Goal: Task Accomplishment & Management: Complete application form

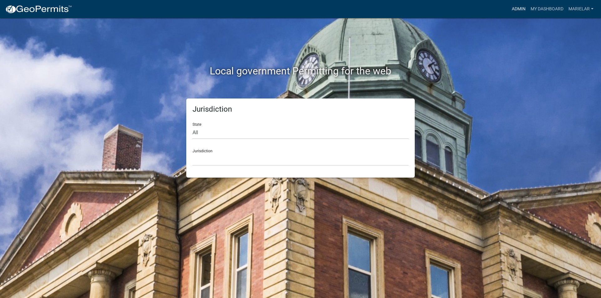
click at [515, 12] on link "Admin" at bounding box center [518, 9] width 19 height 12
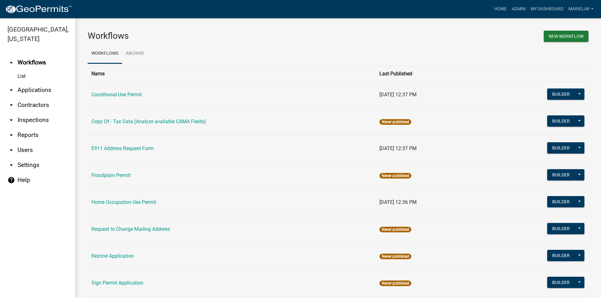
click at [11, 86] on icon "arrow_drop_down" at bounding box center [12, 90] width 8 height 8
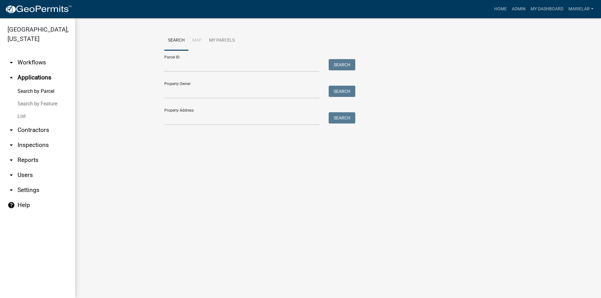
click at [19, 110] on link "List" at bounding box center [37, 116] width 75 height 13
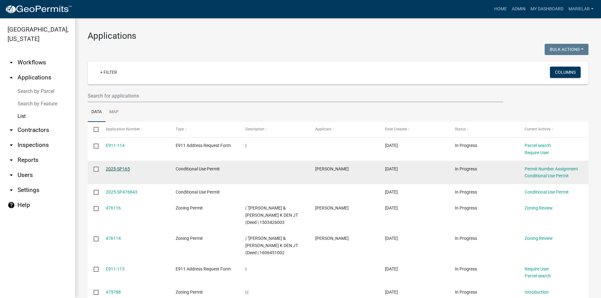
click at [127, 168] on link "2025-SP165" at bounding box center [118, 168] width 24 height 5
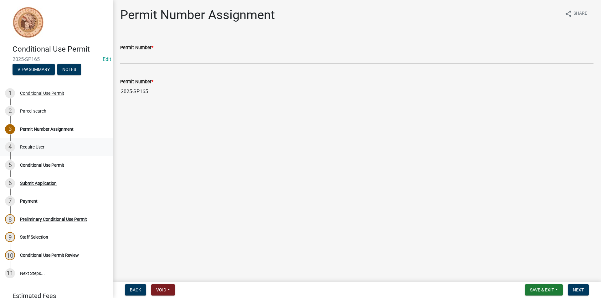
click at [28, 148] on div "Require User" at bounding box center [32, 147] width 24 height 4
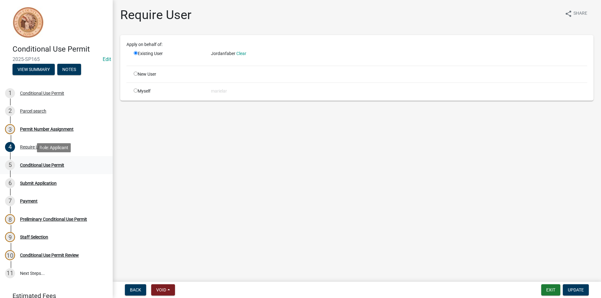
click at [37, 164] on div "Conditional Use Permit" at bounding box center [42, 165] width 44 height 4
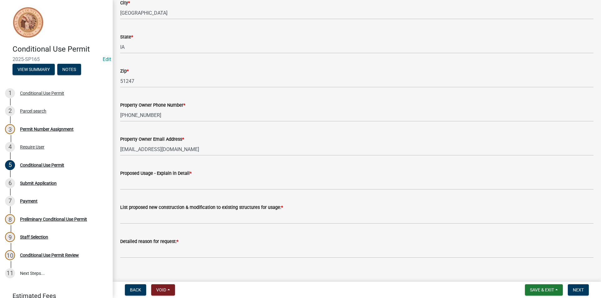
scroll to position [188, 0]
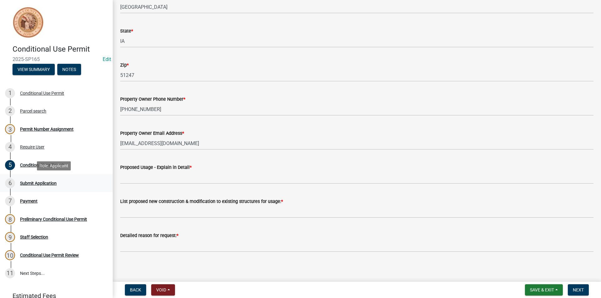
click at [42, 182] on div "Submit Application" at bounding box center [38, 183] width 37 height 4
click at [130, 289] on button "Back" at bounding box center [135, 289] width 21 height 11
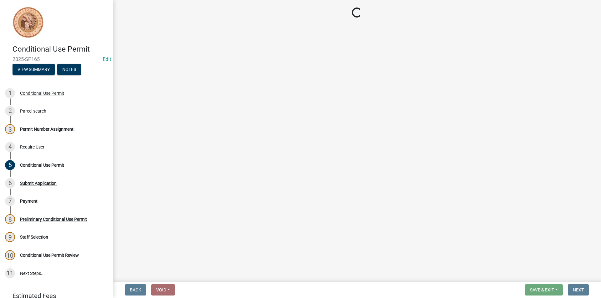
scroll to position [0, 0]
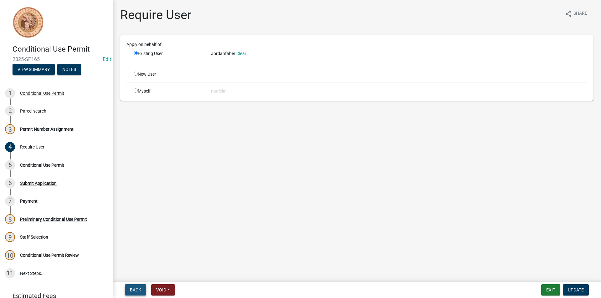
click at [130, 289] on button "Back" at bounding box center [135, 289] width 21 height 11
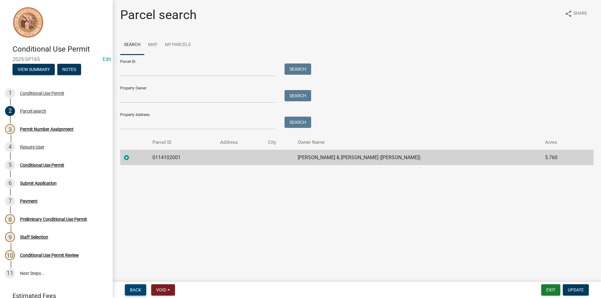
click at [130, 289] on button "Back" at bounding box center [135, 289] width 21 height 11
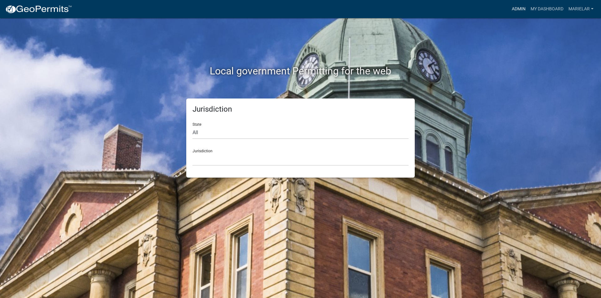
click at [514, 10] on link "Admin" at bounding box center [518, 9] width 19 height 12
drag, startPoint x: 514, startPoint y: 10, endPoint x: 508, endPoint y: 11, distance: 5.7
click at [513, 10] on link "Admin" at bounding box center [518, 9] width 19 height 12
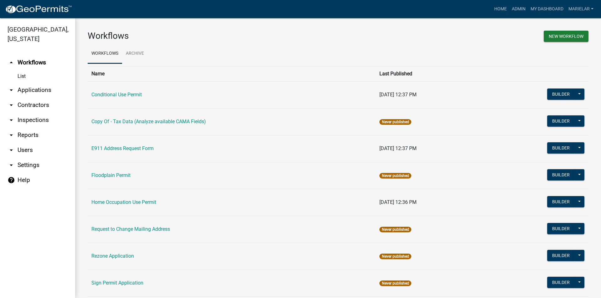
click at [10, 86] on icon "arrow_drop_down" at bounding box center [12, 90] width 8 height 8
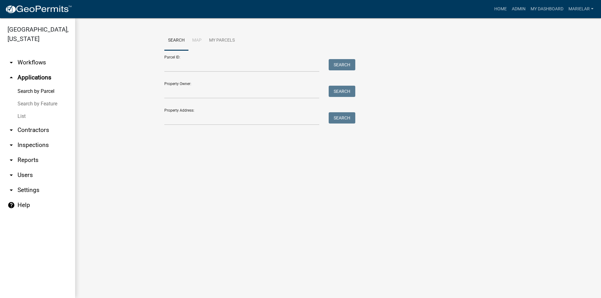
click at [26, 110] on link "List" at bounding box center [37, 116] width 75 height 13
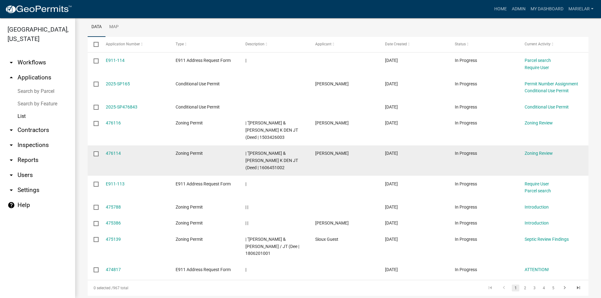
scroll to position [115, 0]
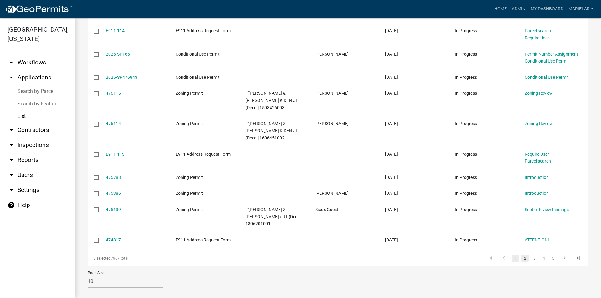
click at [521, 255] on link "2" at bounding box center [525, 258] width 8 height 7
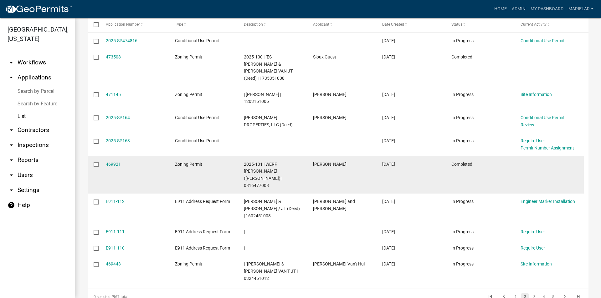
scroll to position [136, 0]
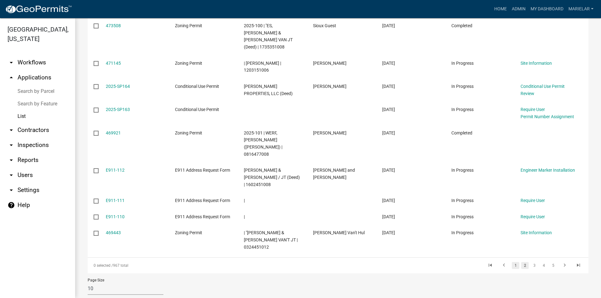
click at [512, 262] on link "1" at bounding box center [516, 265] width 8 height 7
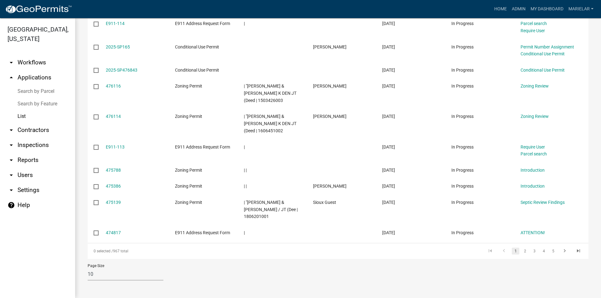
scroll to position [115, 0]
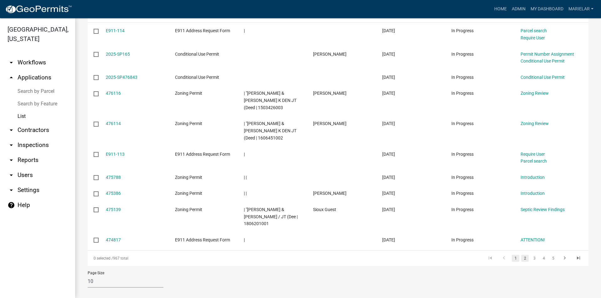
click at [521, 255] on link "2" at bounding box center [525, 258] width 8 height 7
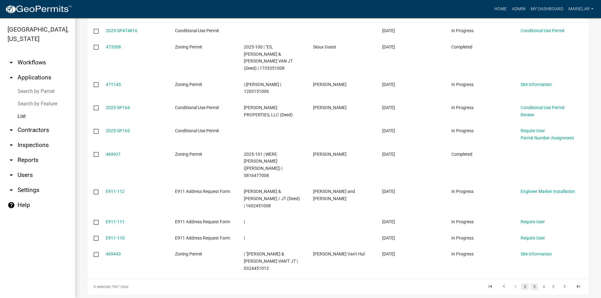
click at [530, 284] on link "3" at bounding box center [534, 287] width 8 height 7
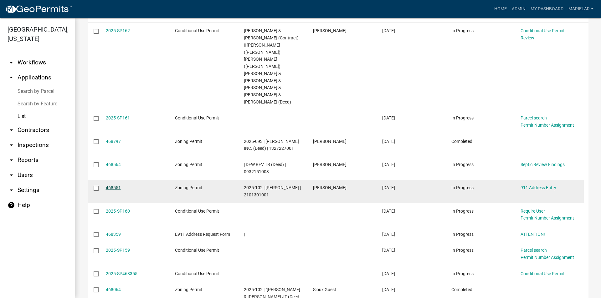
click at [114, 185] on link "468551" at bounding box center [113, 187] width 15 height 5
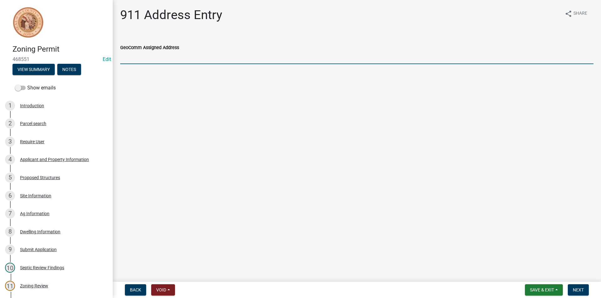
click at [167, 60] on input "GeoComm Assigned Address" at bounding box center [356, 57] width 473 height 13
click at [66, 159] on div "Applicant and Property Information" at bounding box center [54, 159] width 69 height 4
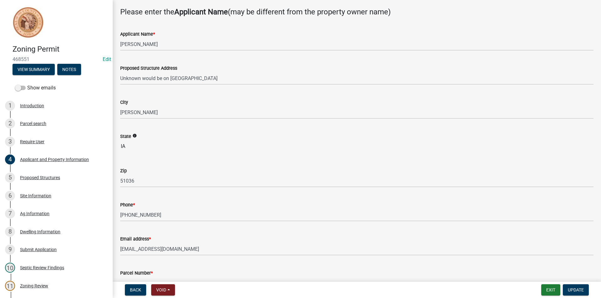
scroll to position [63, 0]
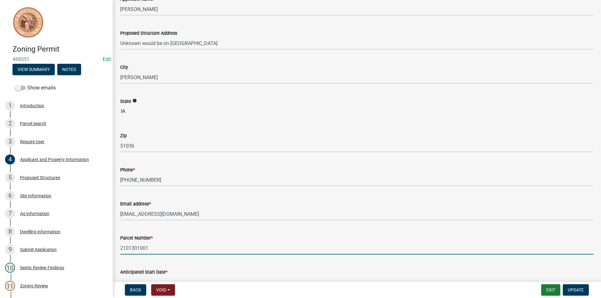
click at [142, 249] on input "2101301001" at bounding box center [356, 248] width 473 height 13
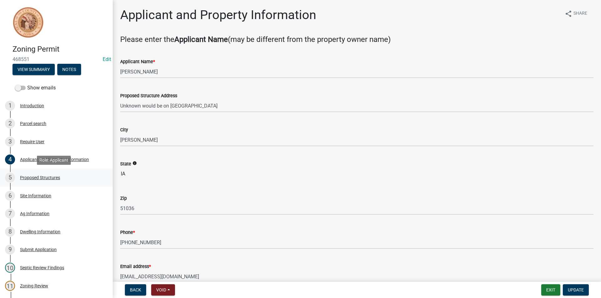
click at [33, 178] on div "Proposed Structures" at bounding box center [40, 178] width 40 height 4
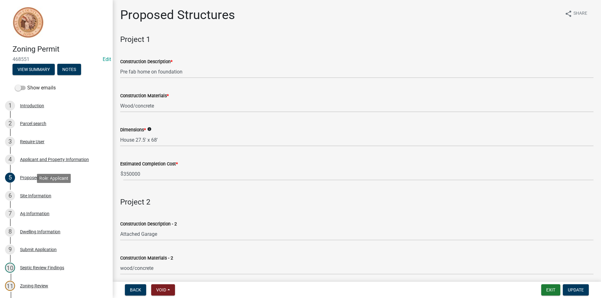
click at [47, 194] on div "Site Information" at bounding box center [35, 196] width 31 height 4
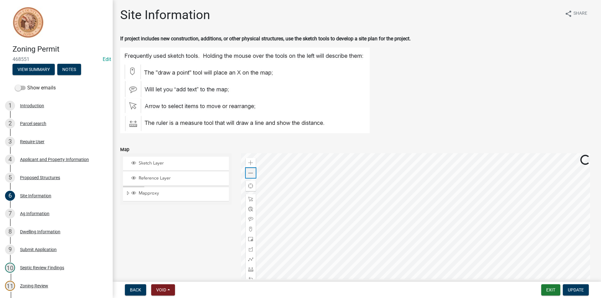
click at [248, 176] on span at bounding box center [250, 173] width 5 height 5
click at [250, 176] on div "Zoom out" at bounding box center [251, 173] width 10 height 10
click at [68, 158] on div "Applicant and Property Information" at bounding box center [54, 159] width 69 height 4
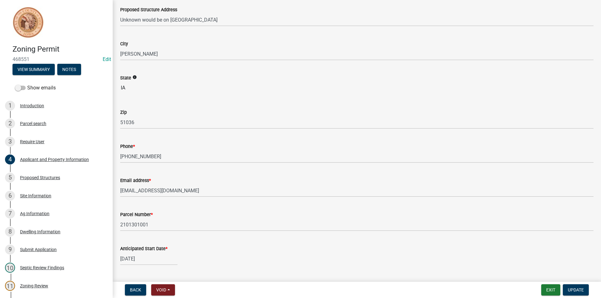
scroll to position [94, 0]
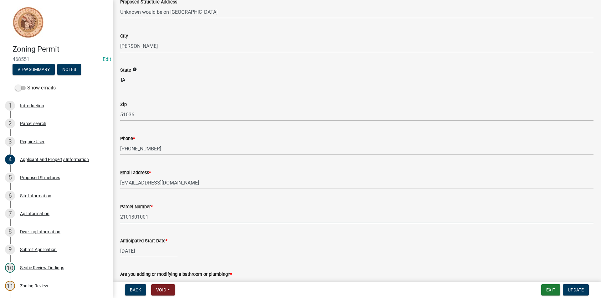
click at [157, 216] on input "2101301001" at bounding box center [356, 217] width 473 height 13
click at [24, 124] on div "Parcel search" at bounding box center [33, 123] width 26 height 4
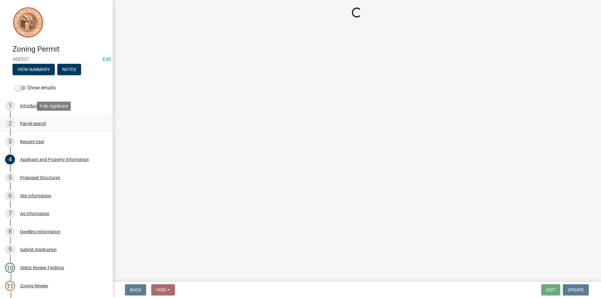
scroll to position [0, 0]
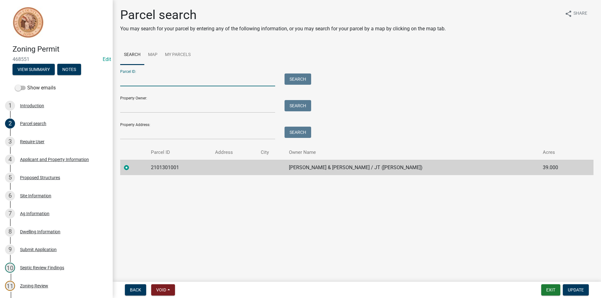
click at [145, 79] on input "Parcel ID:" at bounding box center [197, 80] width 155 height 13
paste input "2101301001"
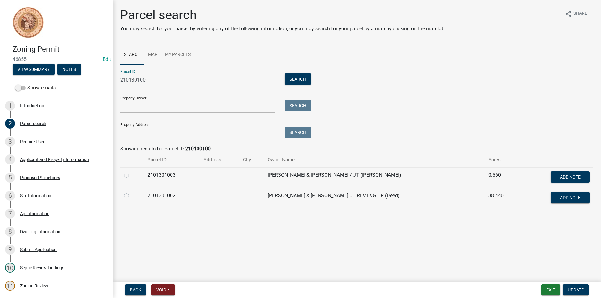
type input "210130100"
click at [131, 192] on label at bounding box center [131, 192] width 0 height 0
click at [131, 196] on input "radio" at bounding box center [133, 194] width 4 height 4
radio input "true"
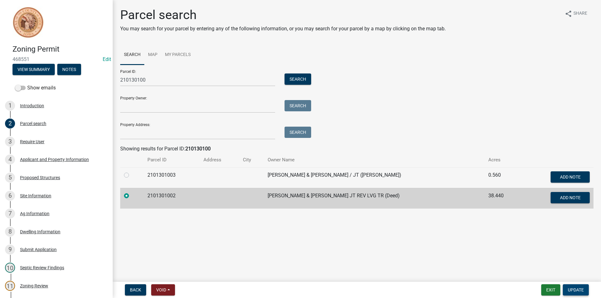
click at [574, 288] on span "Update" at bounding box center [576, 290] width 16 height 5
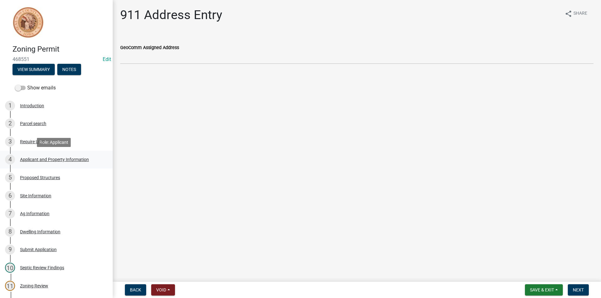
click at [68, 159] on div "Applicant and Property Information" at bounding box center [54, 159] width 69 height 4
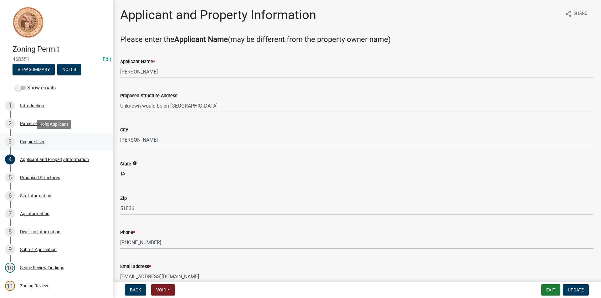
click at [31, 141] on div "Require User" at bounding box center [32, 142] width 24 height 4
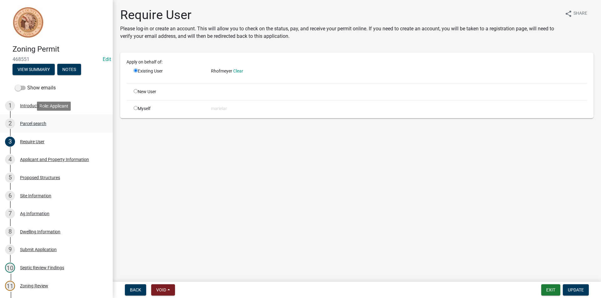
click at [31, 125] on div "Parcel search" at bounding box center [33, 123] width 26 height 4
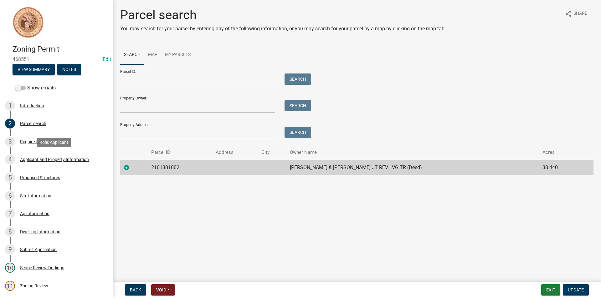
click at [46, 161] on div "Applicant and Property Information" at bounding box center [54, 159] width 69 height 4
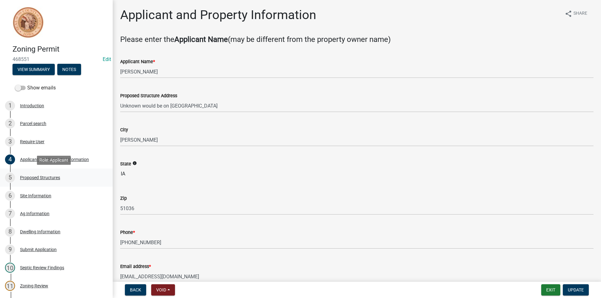
click at [50, 178] on div "Proposed Structures" at bounding box center [40, 178] width 40 height 4
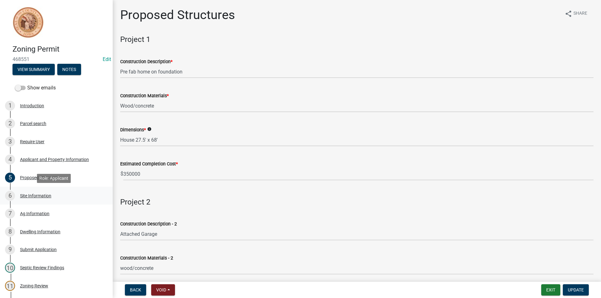
click at [43, 196] on div "Site Information" at bounding box center [35, 196] width 31 height 4
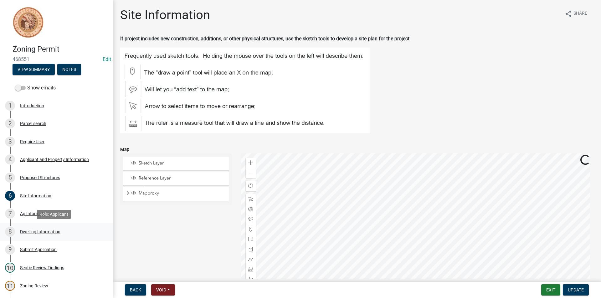
click at [35, 227] on div "8 Dwelling Information" at bounding box center [54, 232] width 98 height 10
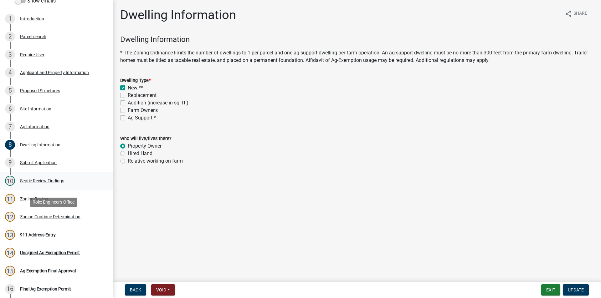
scroll to position [94, 0]
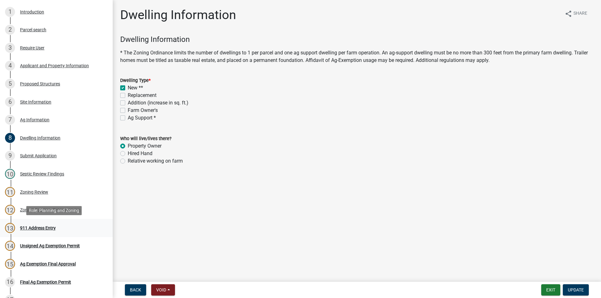
click at [49, 226] on div "911 Address Entry" at bounding box center [38, 228] width 36 height 4
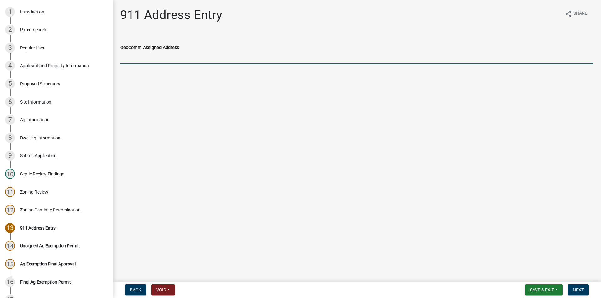
click at [165, 63] on input "GeoComm Assigned Address" at bounding box center [356, 57] width 473 height 13
type input "[STREET_ADDRESS][PERSON_NAME]"
click at [575, 291] on span "Next" at bounding box center [578, 290] width 11 height 5
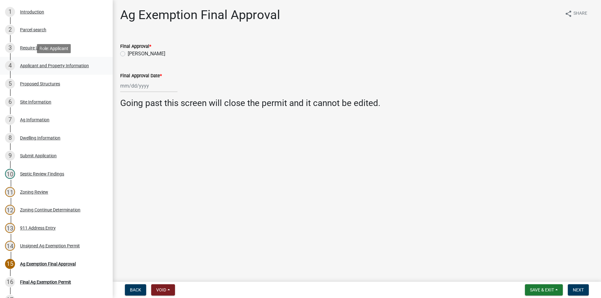
click at [67, 73] on link "4 Applicant and Property Information" at bounding box center [56, 66] width 113 height 18
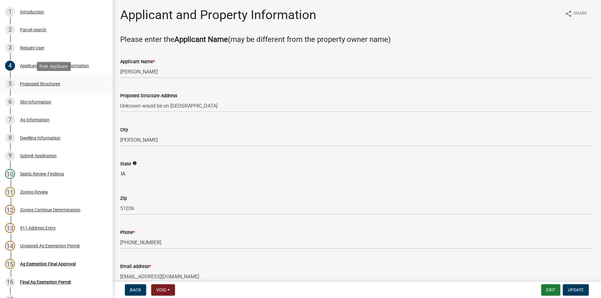
click at [48, 87] on div "5 Proposed Structures" at bounding box center [54, 84] width 98 height 10
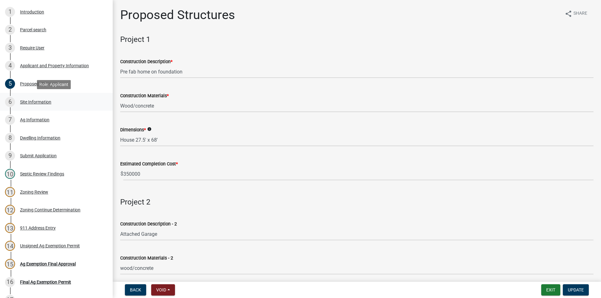
click at [48, 103] on div "Site Information" at bounding box center [35, 102] width 31 height 4
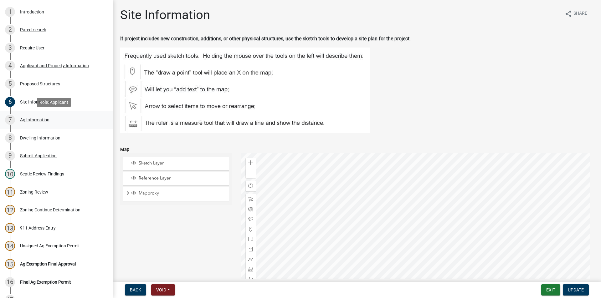
click at [44, 120] on div "Ag Information" at bounding box center [34, 120] width 29 height 4
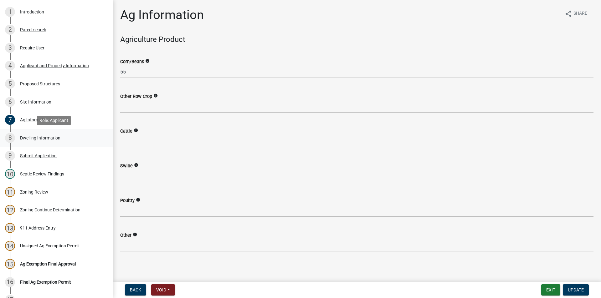
click at [42, 141] on div "8 Dwelling Information" at bounding box center [54, 138] width 98 height 10
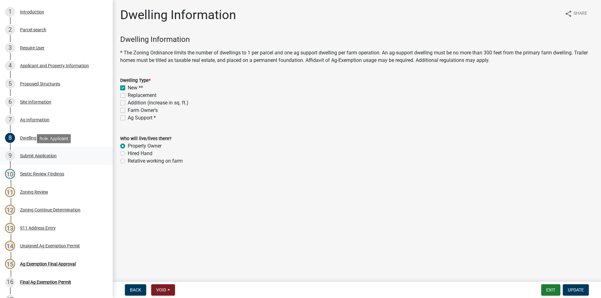
click at [44, 158] on div "Submit Application" at bounding box center [38, 156] width 37 height 4
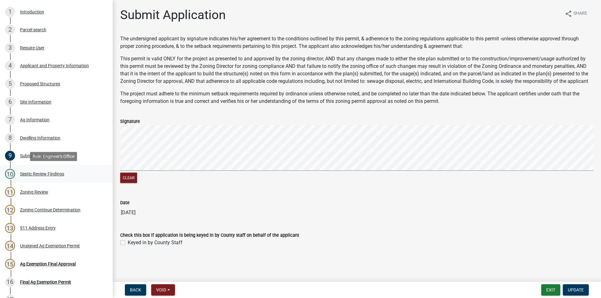
click at [46, 172] on div "Septic Review Findings" at bounding box center [42, 174] width 44 height 4
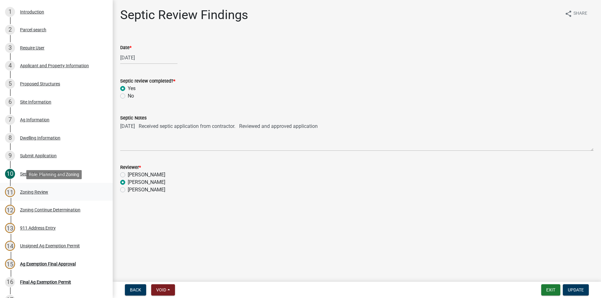
click at [38, 192] on div "Zoning Review" at bounding box center [34, 192] width 28 height 4
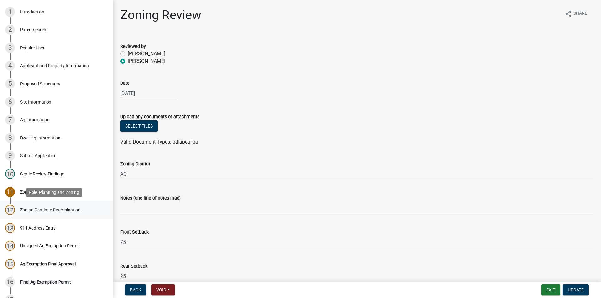
click at [59, 210] on div "Zoning Continue Determination" at bounding box center [50, 210] width 60 height 4
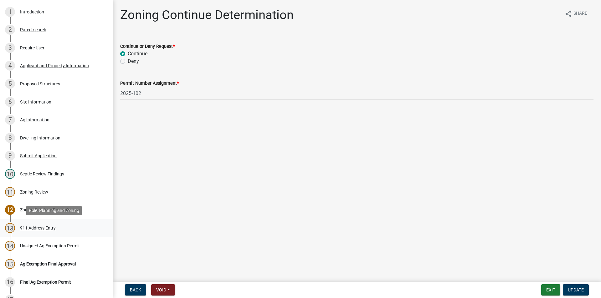
click at [47, 233] on div "13 911 Address Entry" at bounding box center [54, 228] width 98 height 10
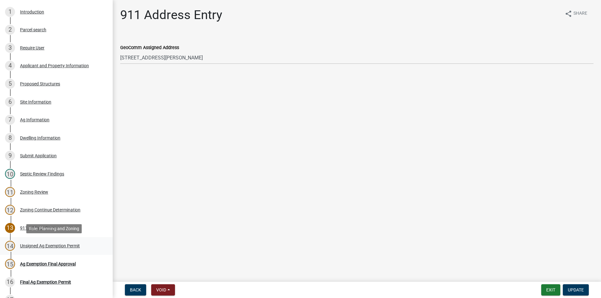
click at [54, 246] on div "Unsigned Ag Exemption Permit" at bounding box center [50, 246] width 60 height 4
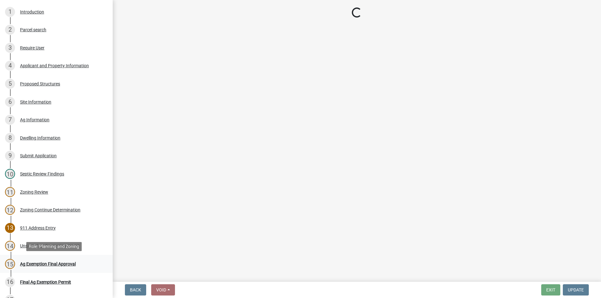
click at [52, 265] on div "Ag Exemption Final Approval" at bounding box center [48, 264] width 56 height 4
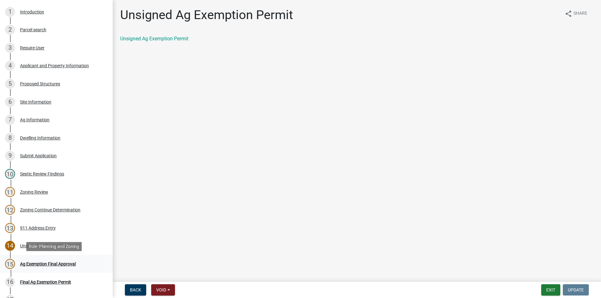
click at [52, 265] on div "Ag Exemption Final Approval" at bounding box center [48, 264] width 56 height 4
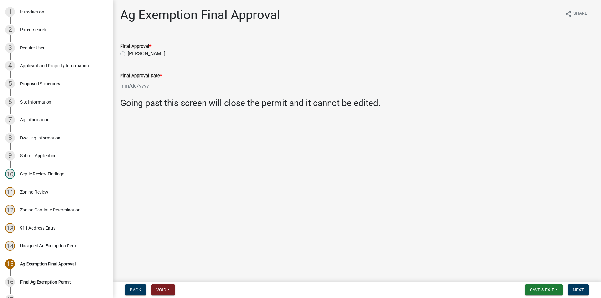
click at [128, 55] on label "[PERSON_NAME]" at bounding box center [147, 54] width 38 height 8
click at [128, 54] on input "[PERSON_NAME]" at bounding box center [130, 52] width 4 height 4
radio input "true"
click at [139, 84] on div at bounding box center [148, 85] width 57 height 13
select select "9"
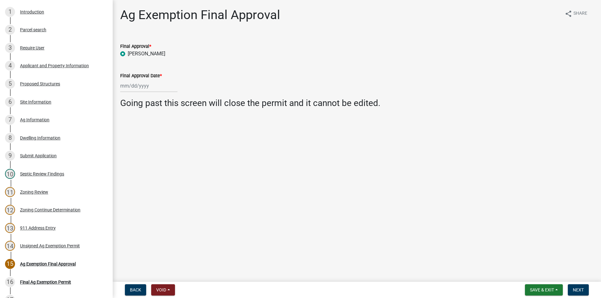
select select "2025"
click at [156, 128] on div "11" at bounding box center [156, 129] width 10 height 10
type input "[DATE]"
click at [55, 207] on div "12 Zoning Continue Determination" at bounding box center [54, 210] width 98 height 10
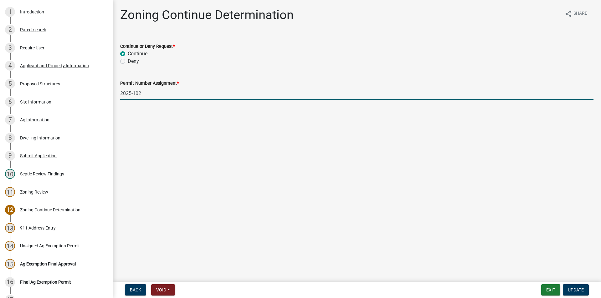
click at [161, 91] on input "2025-102" at bounding box center [356, 93] width 473 height 13
type input "2025-103"
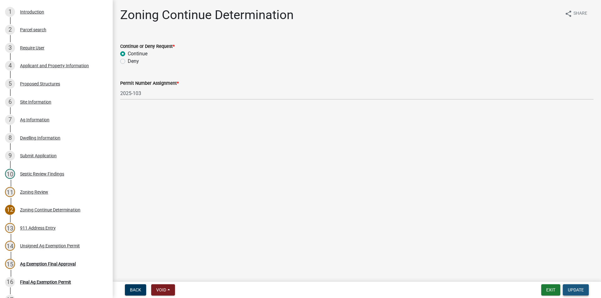
click at [578, 289] on span "Update" at bounding box center [576, 290] width 16 height 5
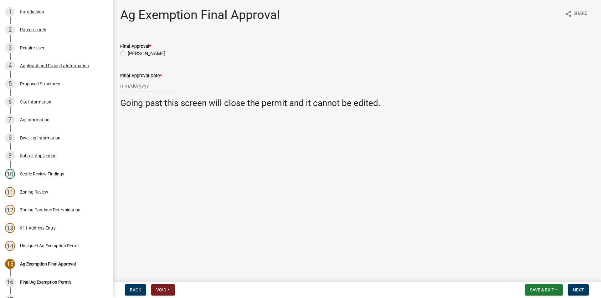
click at [128, 54] on label "[PERSON_NAME]" at bounding box center [147, 54] width 38 height 8
click at [128, 54] on input "[PERSON_NAME]" at bounding box center [130, 52] width 4 height 4
radio input "true"
click at [142, 83] on div at bounding box center [148, 85] width 57 height 13
select select "9"
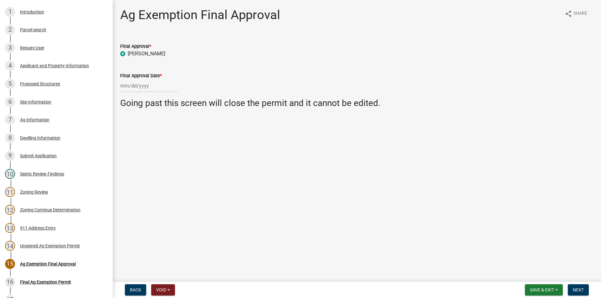
select select "2025"
click at [156, 128] on div "11" at bounding box center [156, 129] width 10 height 10
type input "[DATE]"
click at [41, 65] on div "Applicant and Property Information" at bounding box center [54, 66] width 69 height 4
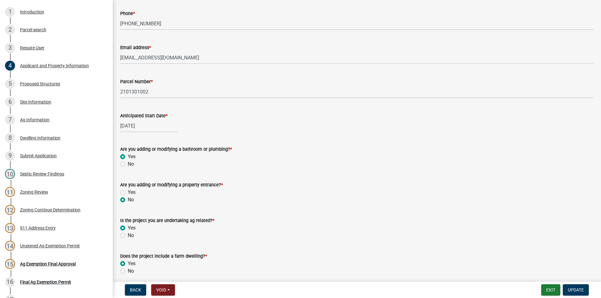
scroll to position [245, 0]
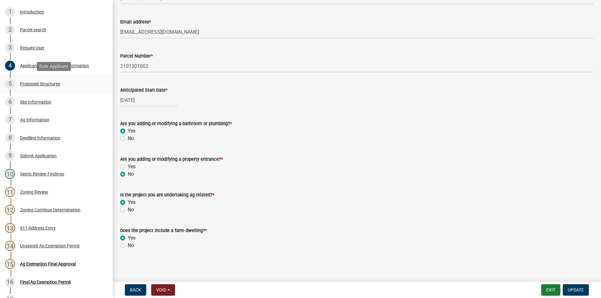
click at [43, 82] on div "Proposed Structures" at bounding box center [40, 84] width 40 height 4
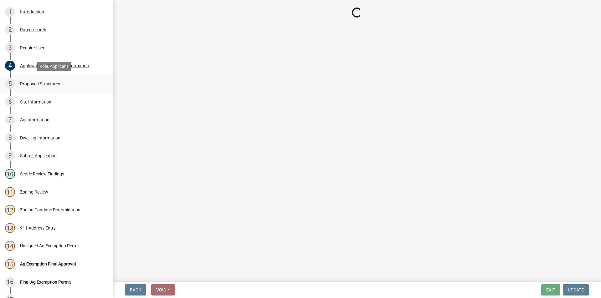
scroll to position [0, 0]
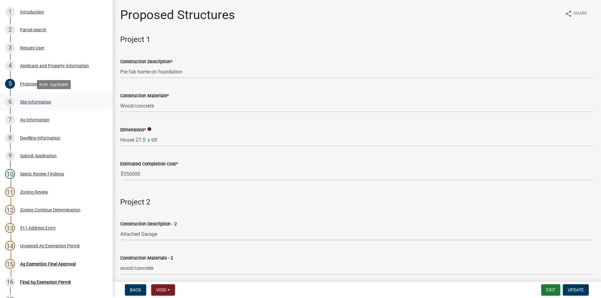
click at [41, 104] on div "Site Information" at bounding box center [35, 102] width 31 height 4
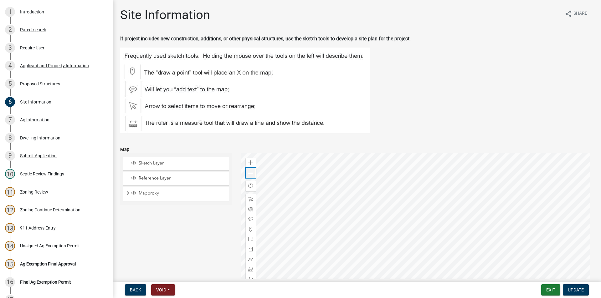
click at [248, 172] on span at bounding box center [250, 173] width 5 height 5
click at [39, 121] on div "Ag Information" at bounding box center [34, 120] width 29 height 4
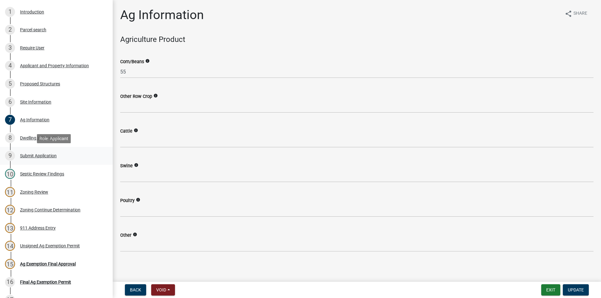
click at [43, 157] on div "Submit Application" at bounding box center [38, 156] width 37 height 4
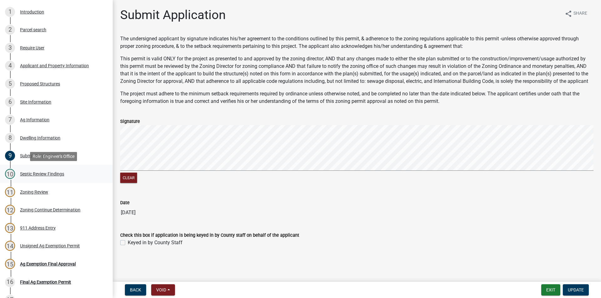
click at [45, 176] on div "Septic Review Findings" at bounding box center [42, 174] width 44 height 4
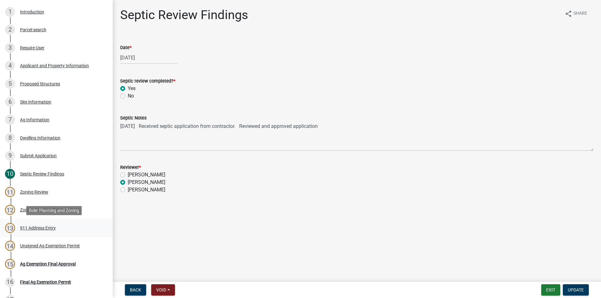
click at [35, 232] on div "13 911 Address Entry" at bounding box center [54, 228] width 98 height 10
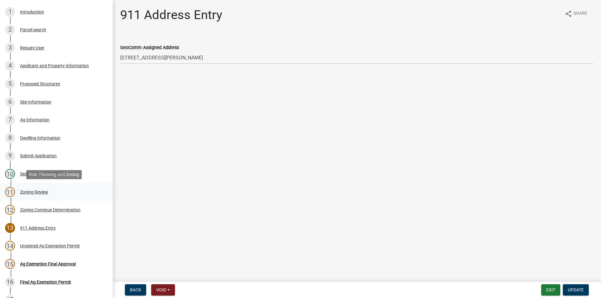
click at [40, 190] on div "Zoning Review" at bounding box center [34, 192] width 28 height 4
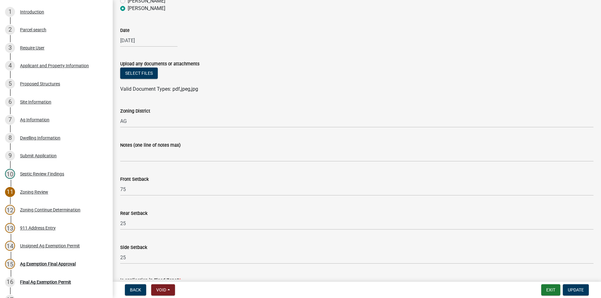
scroll to position [94, 0]
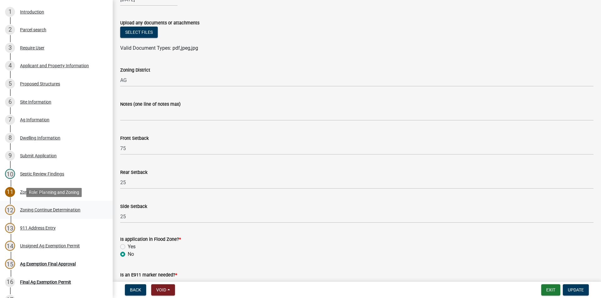
click at [64, 212] on div "Zoning Continue Determination" at bounding box center [50, 210] width 60 height 4
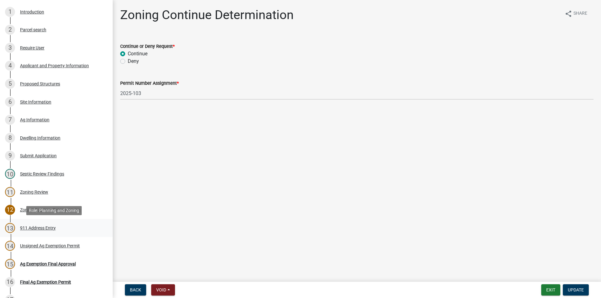
click at [45, 227] on div "911 Address Entry" at bounding box center [38, 228] width 36 height 4
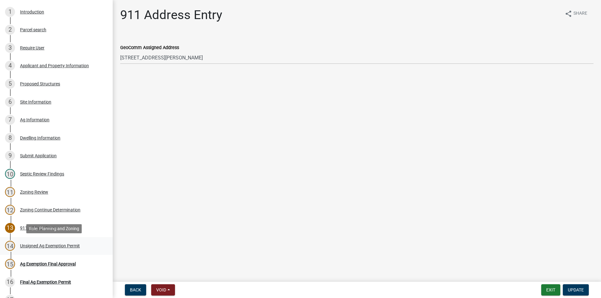
click at [48, 247] on div "Unsigned Ag Exemption Permit" at bounding box center [50, 246] width 60 height 4
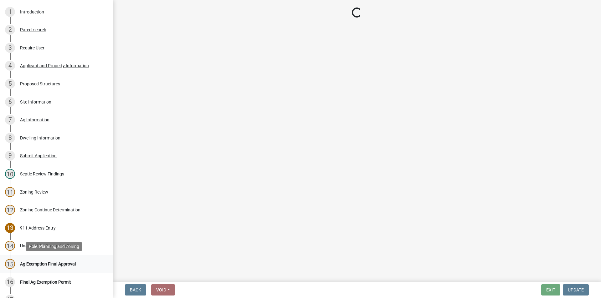
click at [44, 265] on div "Ag Exemption Final Approval" at bounding box center [48, 264] width 56 height 4
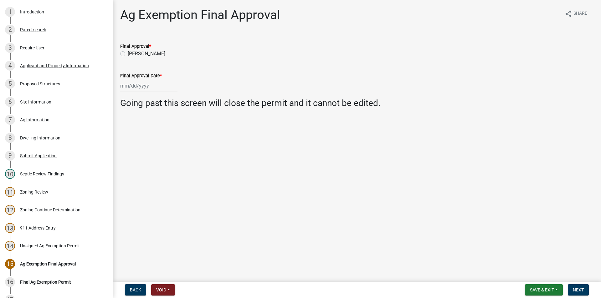
click at [128, 54] on label "[PERSON_NAME]" at bounding box center [147, 54] width 38 height 8
click at [128, 54] on input "[PERSON_NAME]" at bounding box center [130, 52] width 4 height 4
radio input "true"
click at [143, 86] on div at bounding box center [148, 85] width 57 height 13
select select "9"
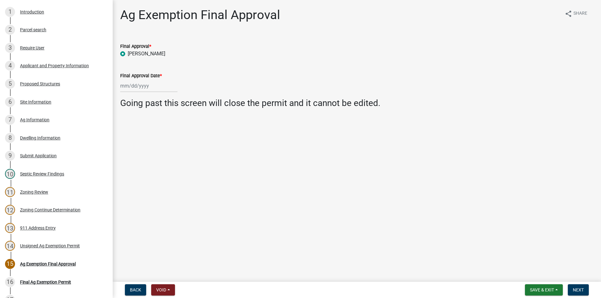
select select "2025"
click at [158, 130] on div "11" at bounding box center [156, 129] width 10 height 10
type input "[DATE]"
click at [577, 292] on span "Next" at bounding box center [578, 290] width 11 height 5
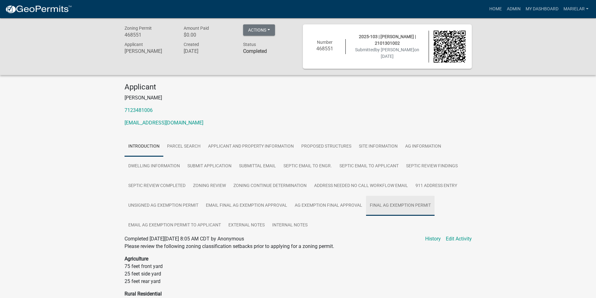
click at [398, 206] on link "Final Ag Exemption Permit" at bounding box center [400, 206] width 69 height 20
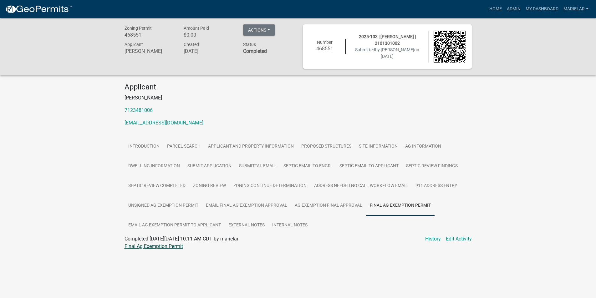
click at [166, 245] on link "Final Ag Exemption Permit" at bounding box center [154, 246] width 59 height 6
click at [12, 177] on div "Zoning Permit 468551 Amount Paid $0.00 Actions Printer Friendly Recalculate App…" at bounding box center [298, 143] width 596 height 251
click at [171, 248] on link "Final Ag Exemption Permit" at bounding box center [154, 246] width 59 height 6
click at [516, 9] on link "Admin" at bounding box center [513, 9] width 19 height 12
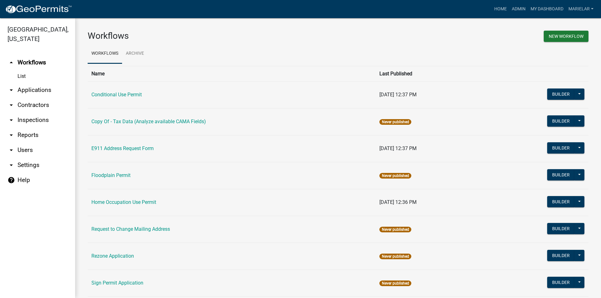
click at [11, 86] on icon "arrow_drop_down" at bounding box center [12, 90] width 8 height 8
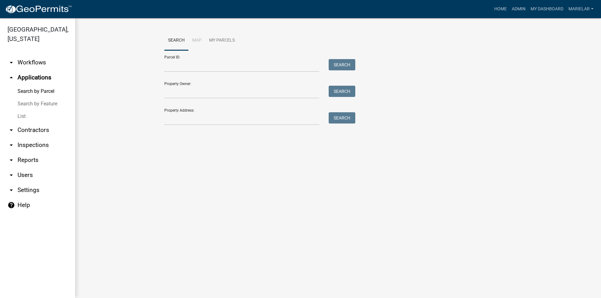
click at [21, 110] on link "List" at bounding box center [37, 116] width 75 height 13
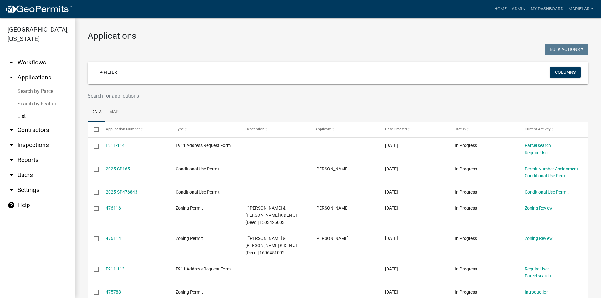
click at [155, 98] on input "text" at bounding box center [296, 95] width 416 height 13
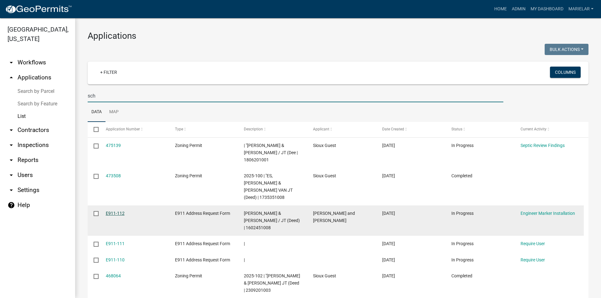
type input "sch"
click at [122, 211] on link "E911-112" at bounding box center [115, 213] width 19 height 5
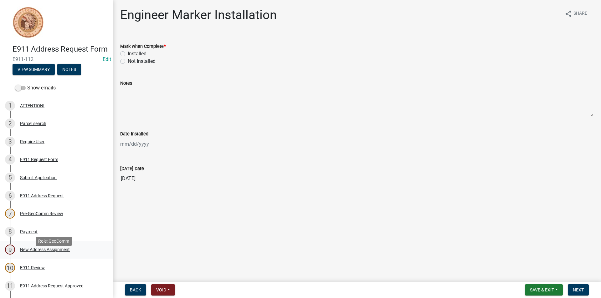
click at [39, 252] on div "New Address Assignment" at bounding box center [45, 250] width 50 height 4
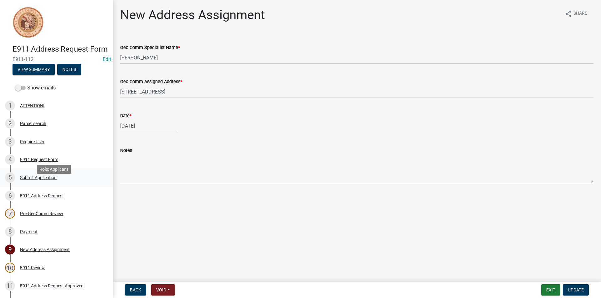
click at [43, 180] on div "Submit Application" at bounding box center [38, 178] width 37 height 4
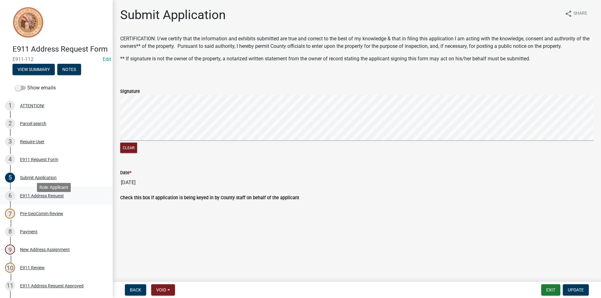
click at [44, 198] on div "E911 Address Request" at bounding box center [42, 196] width 44 height 4
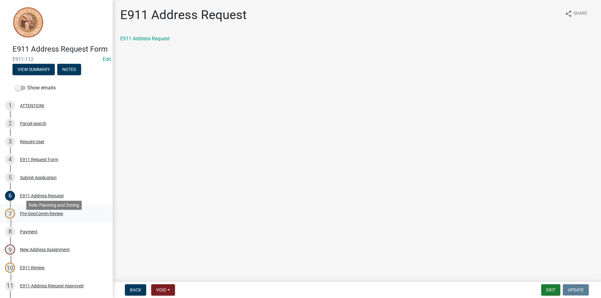
click at [50, 216] on div "Pre-GeoComm Review" at bounding box center [41, 214] width 43 height 4
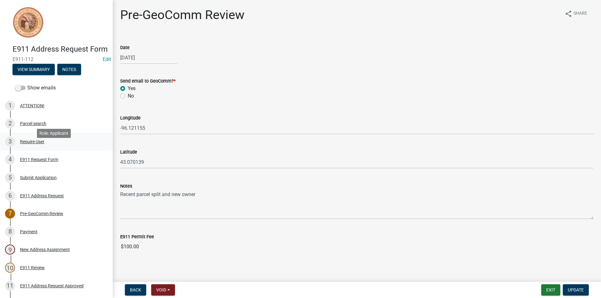
click at [28, 144] on div "Require User" at bounding box center [32, 142] width 24 height 4
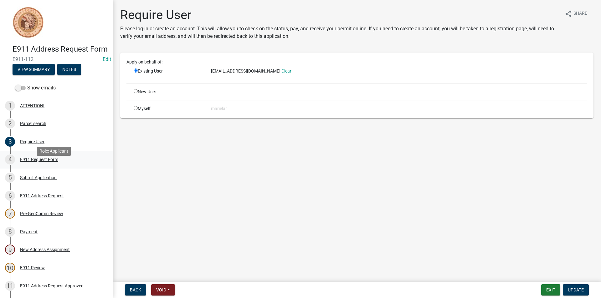
click at [39, 162] on div "E911 Request Form" at bounding box center [39, 159] width 38 height 4
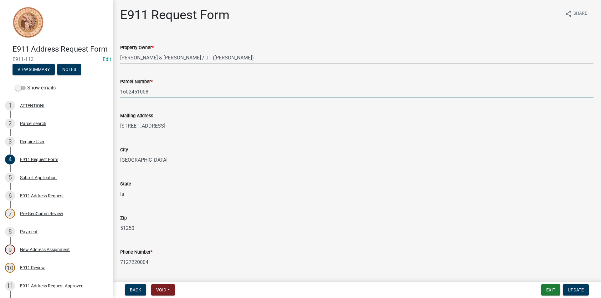
click at [133, 95] on input "1602451008" at bounding box center [356, 91] width 473 height 13
